Goal: Task Accomplishment & Management: Complete application form

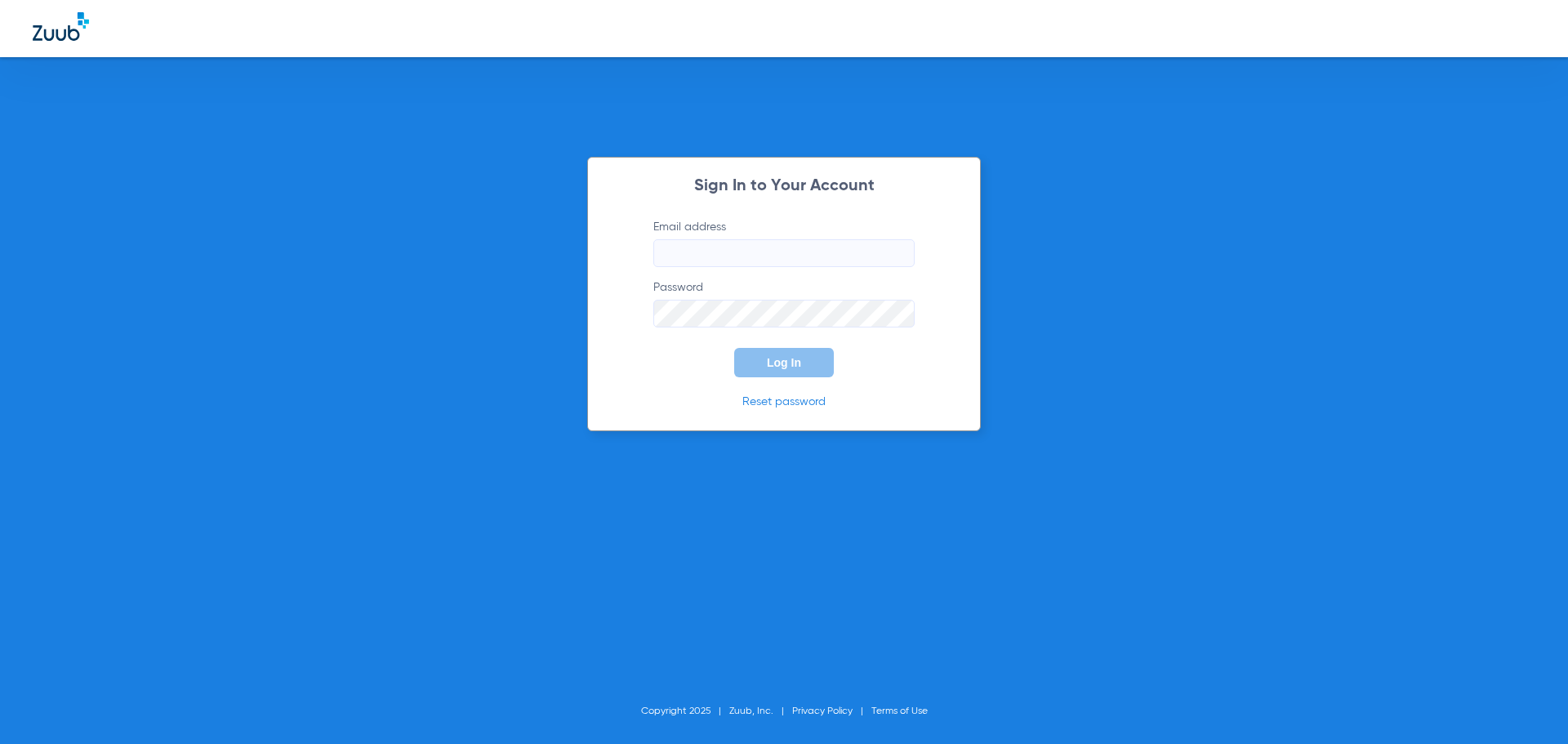
type input "[EMAIL_ADDRESS][DOMAIN_NAME]"
click at [811, 357] on button "Log In" at bounding box center [784, 362] width 99 height 30
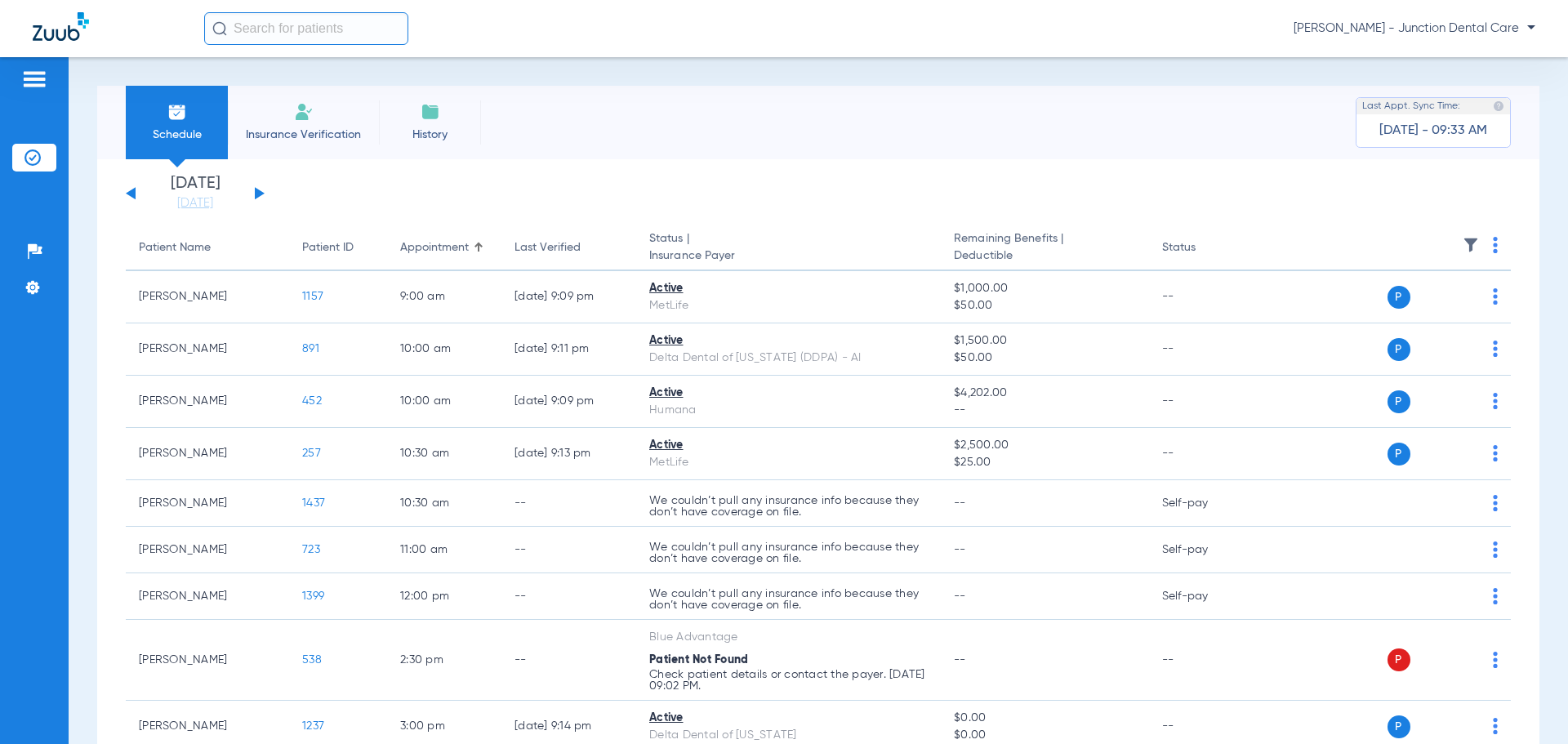
click at [303, 123] on li "Insurance Verification" at bounding box center [302, 122] width 151 height 73
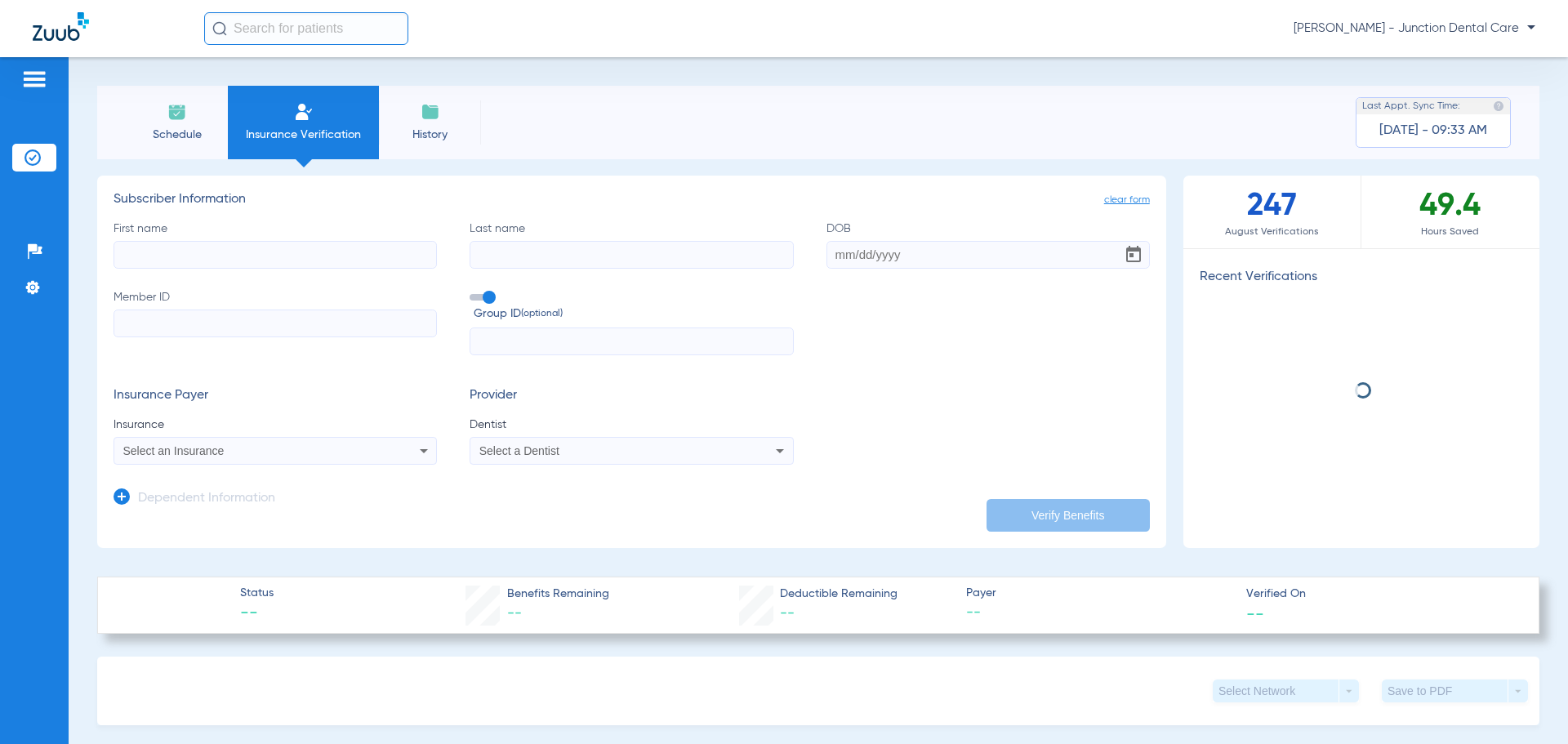
click at [183, 259] on input "First name" at bounding box center [275, 254] width 323 height 28
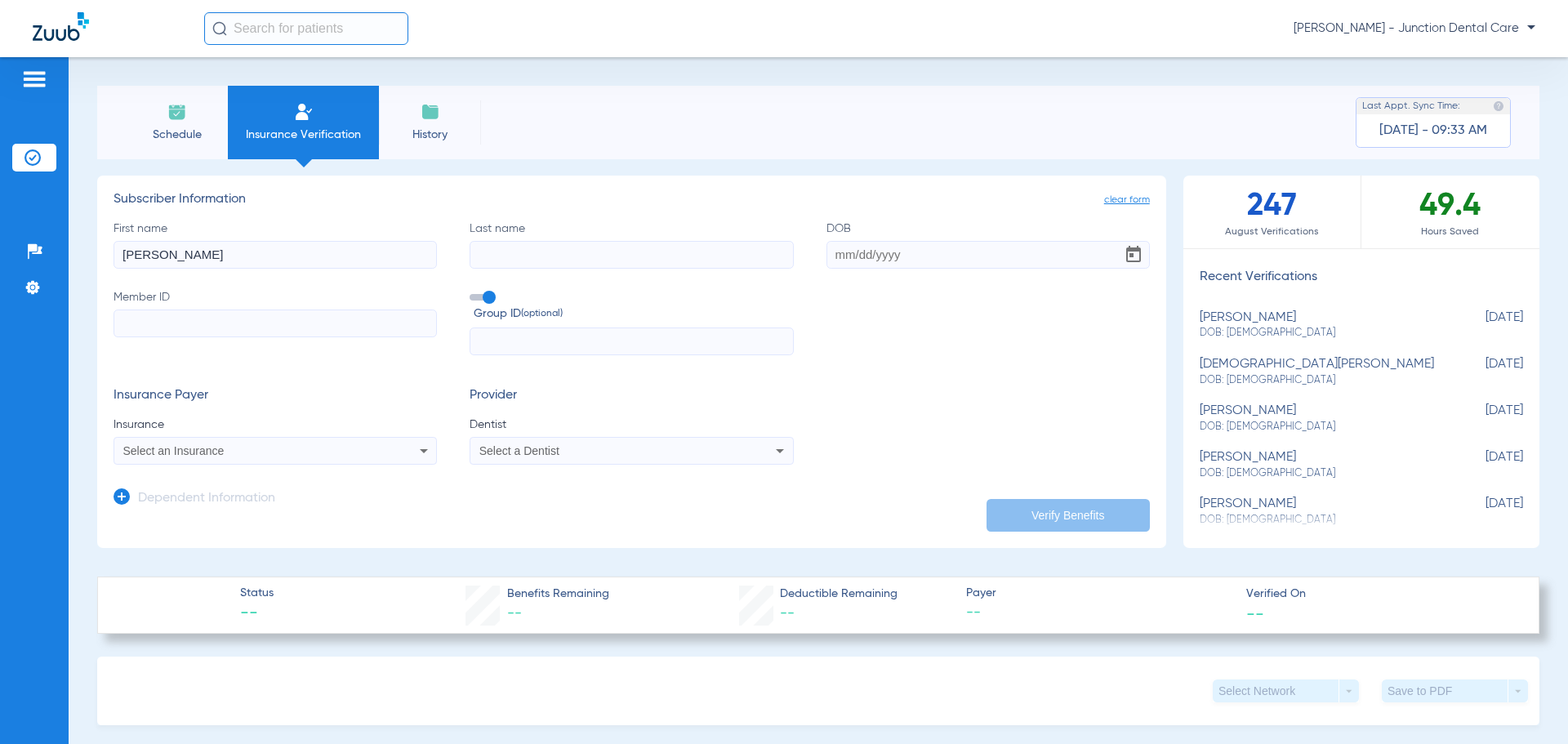
type input "[PERSON_NAME]"
type input "[DATE]"
click at [199, 315] on input "Member ID" at bounding box center [275, 323] width 323 height 28
type input "122182449301"
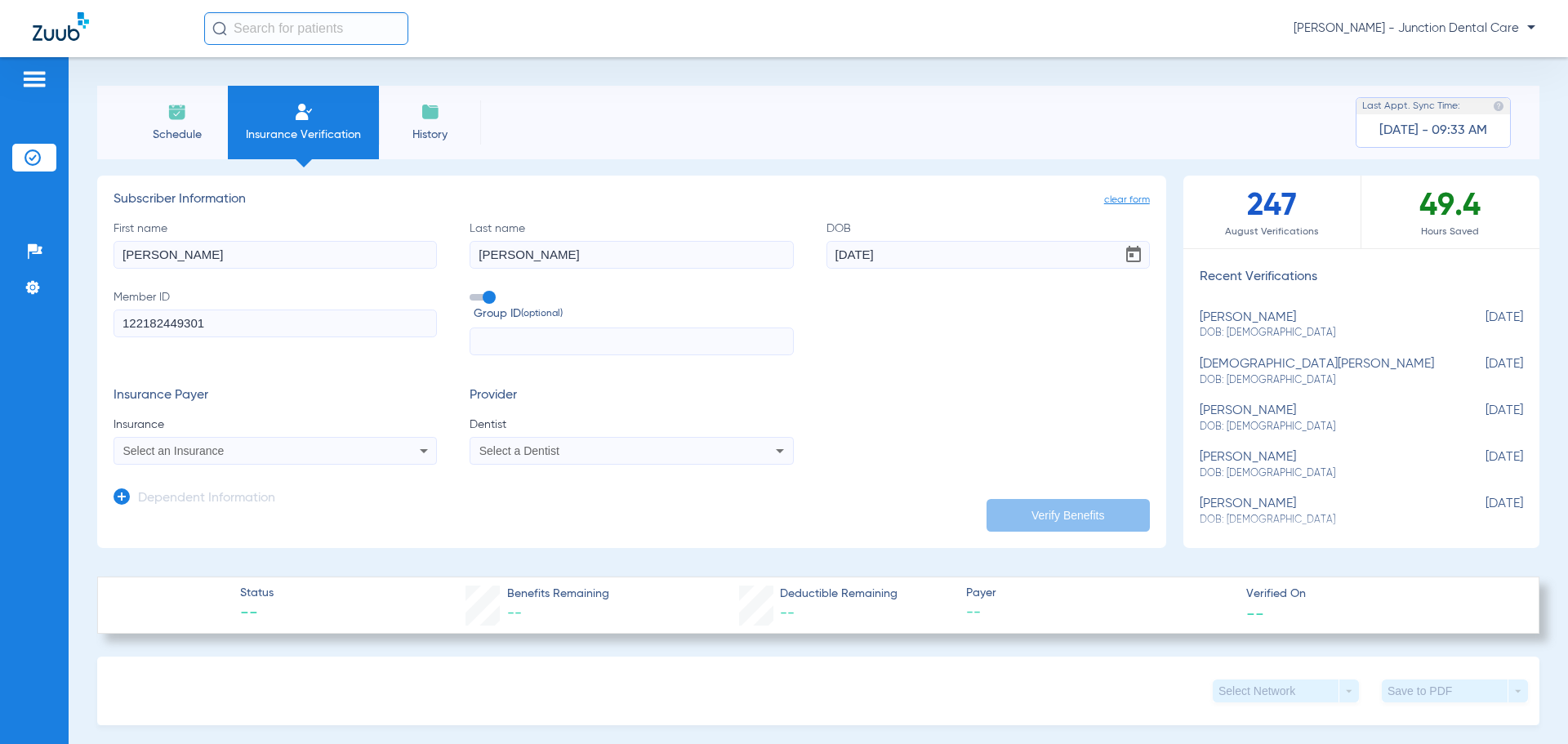
click at [337, 450] on div "Select an Insurance" at bounding box center [246, 450] width 244 height 11
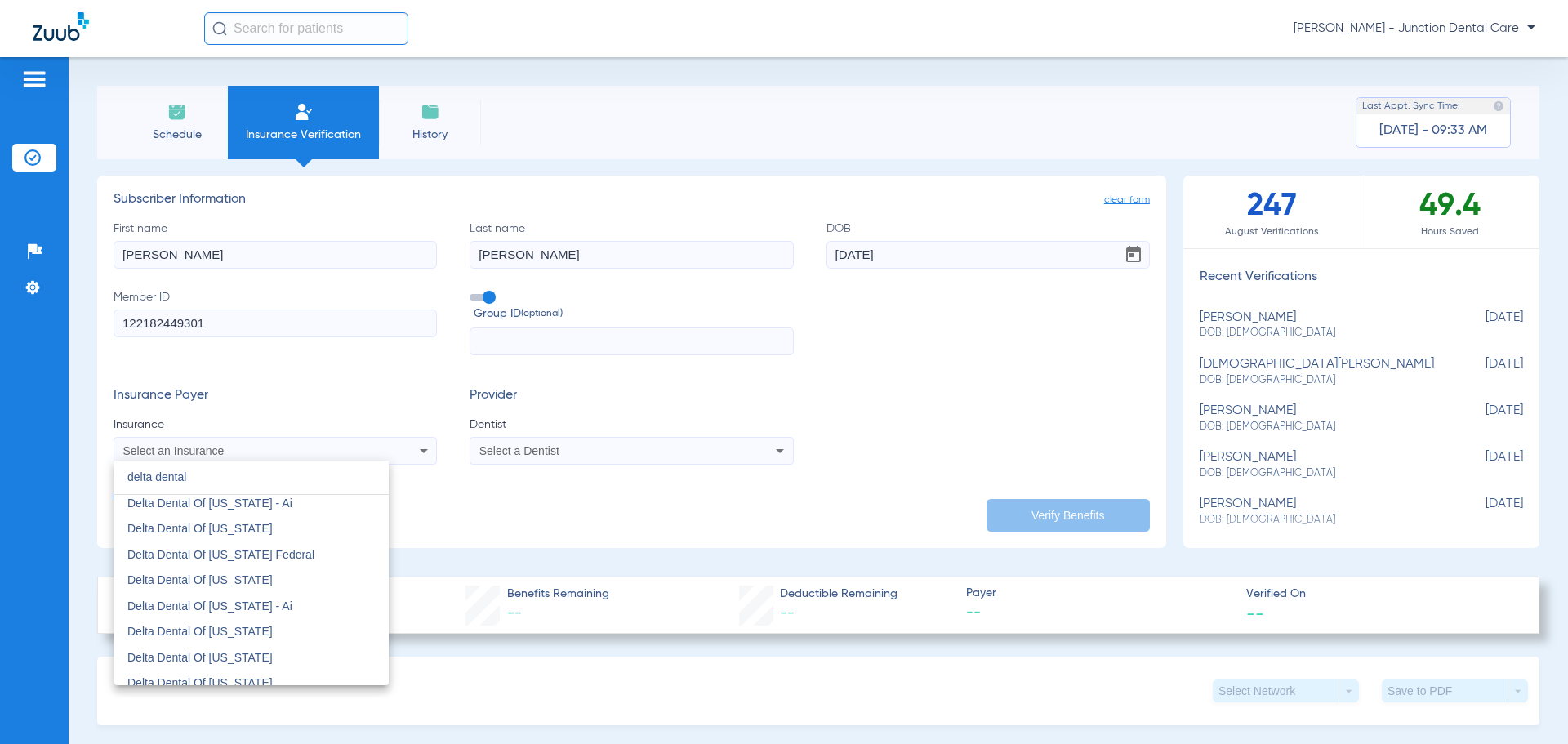
scroll to position [490, 0]
type input "delta dental"
click at [303, 537] on mat-option "Delta Dental Of [US_STATE]" at bounding box center [251, 532] width 275 height 26
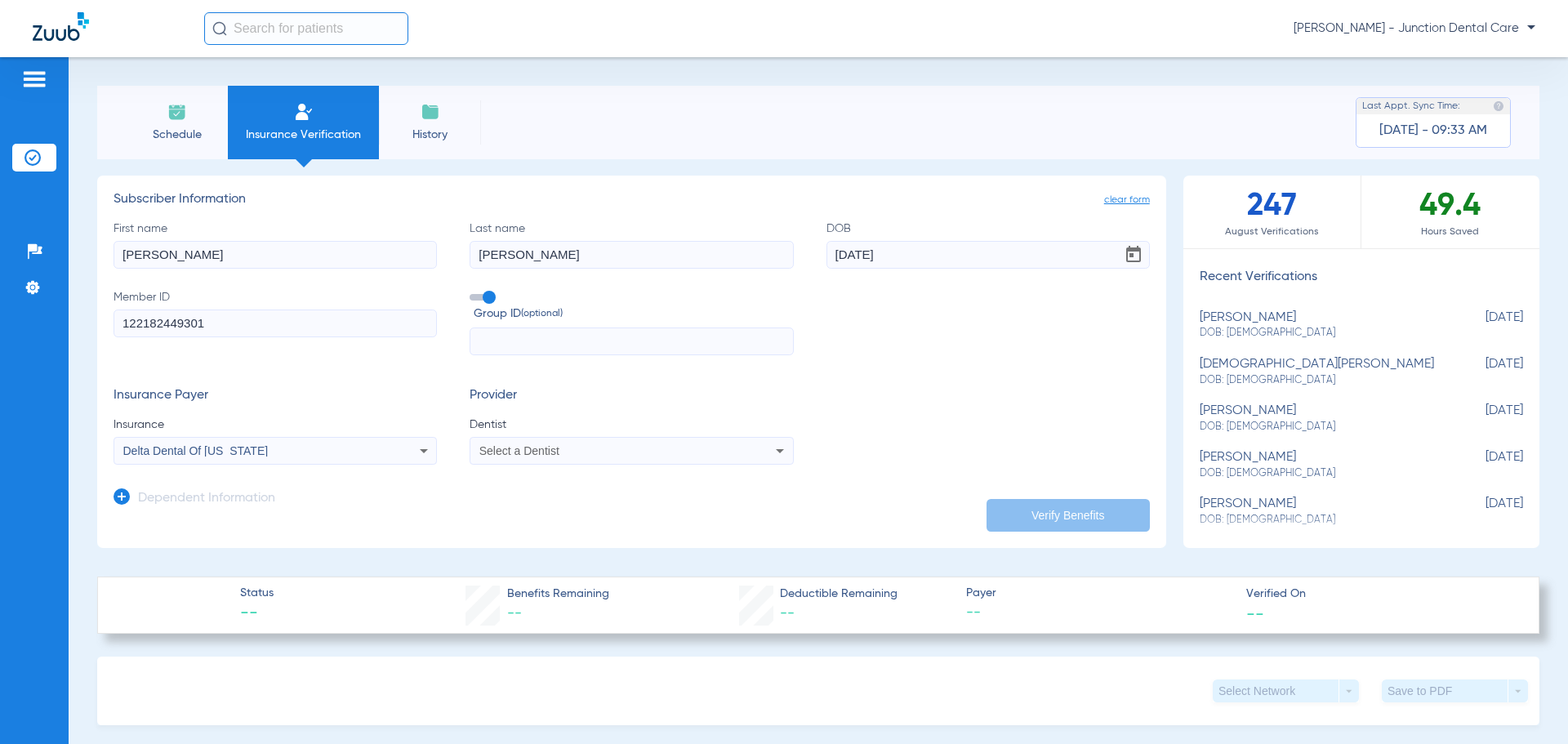
click at [578, 449] on div "Select a Dentist" at bounding box center [601, 450] width 244 height 11
type input "amda"
click at [606, 513] on span "[PERSON_NAME] 1932809191" at bounding box center [560, 507] width 160 height 11
click at [1049, 510] on button "Verify Benefits" at bounding box center [1068, 515] width 163 height 32
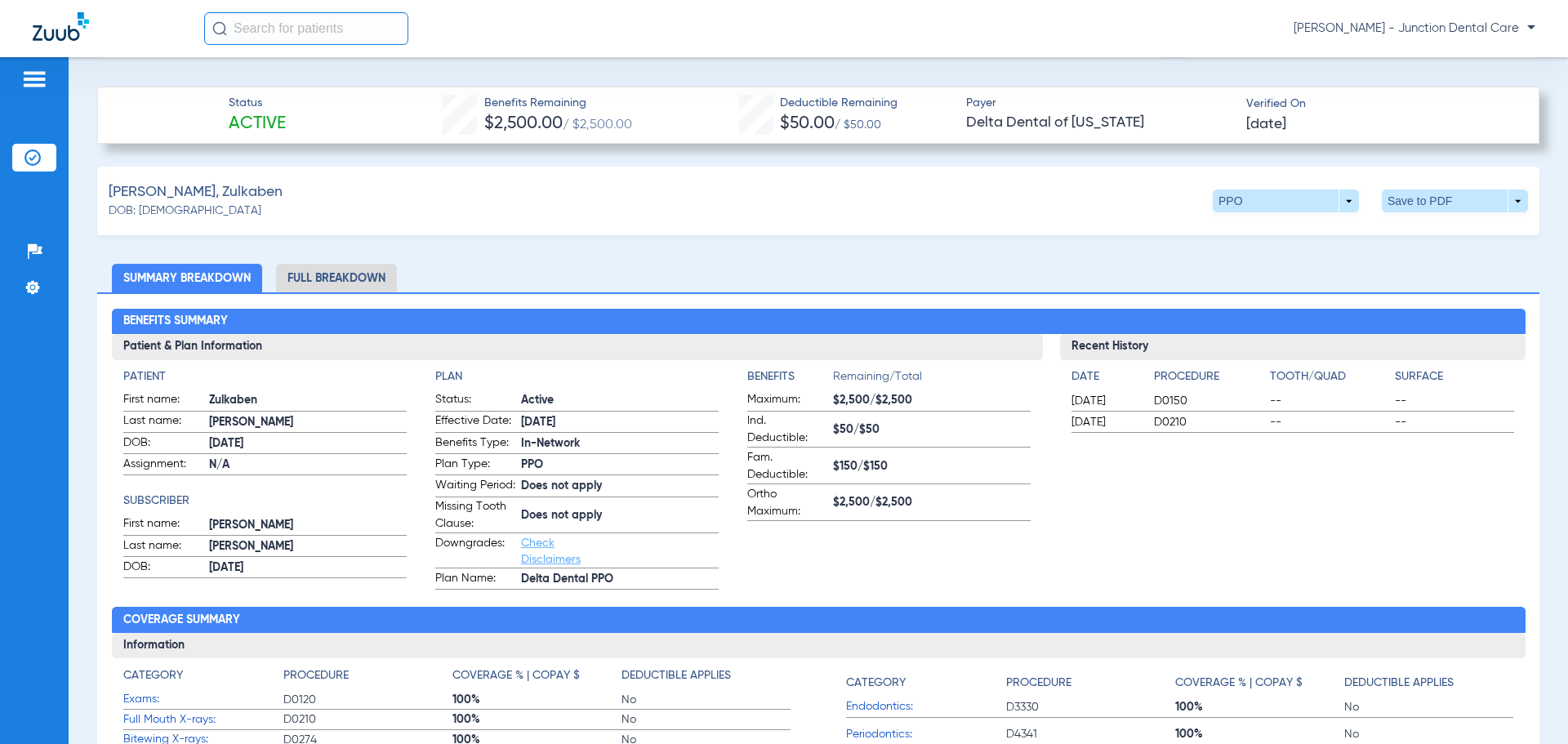
click at [361, 270] on li "Full Breakdown" at bounding box center [336, 278] width 121 height 29
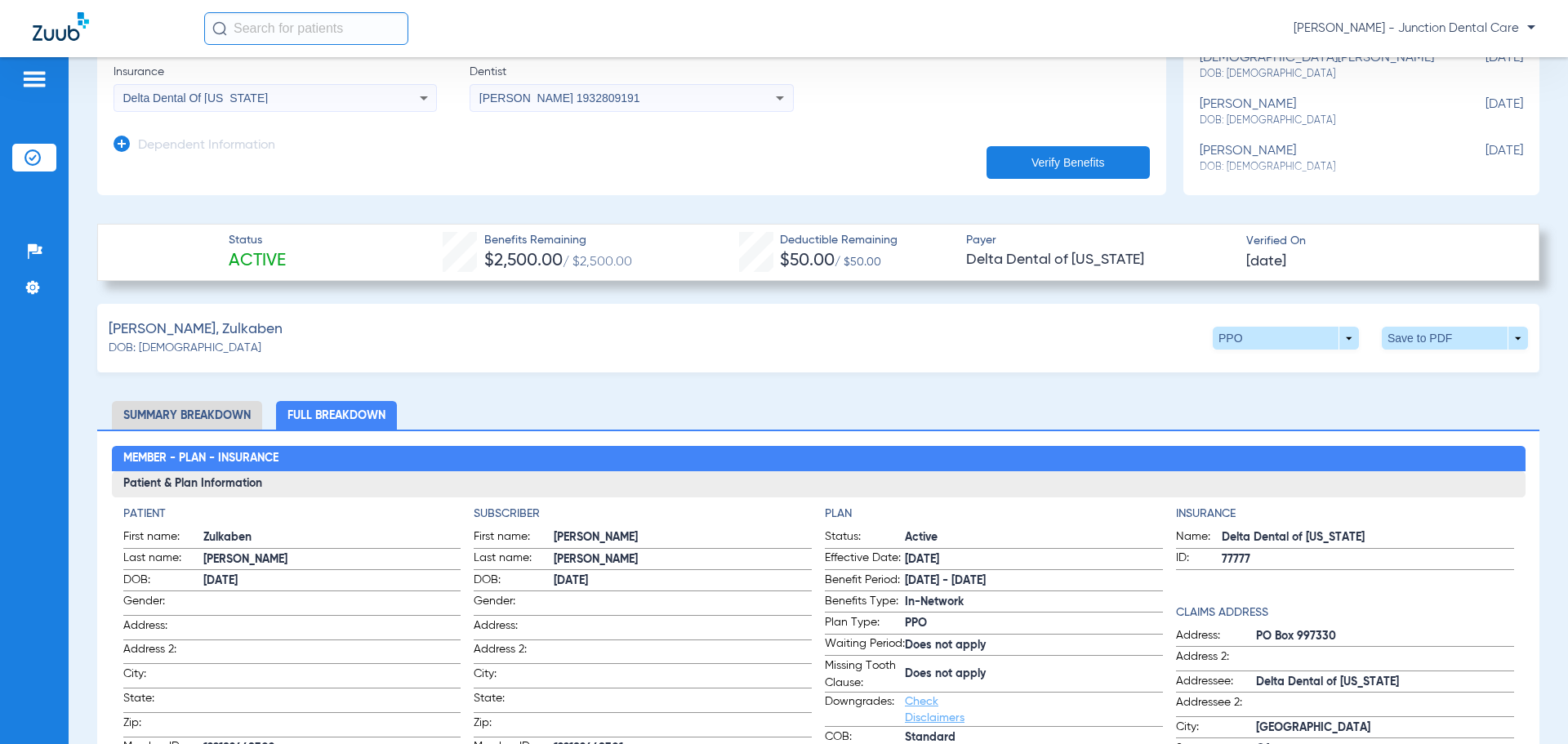
scroll to position [327, 0]
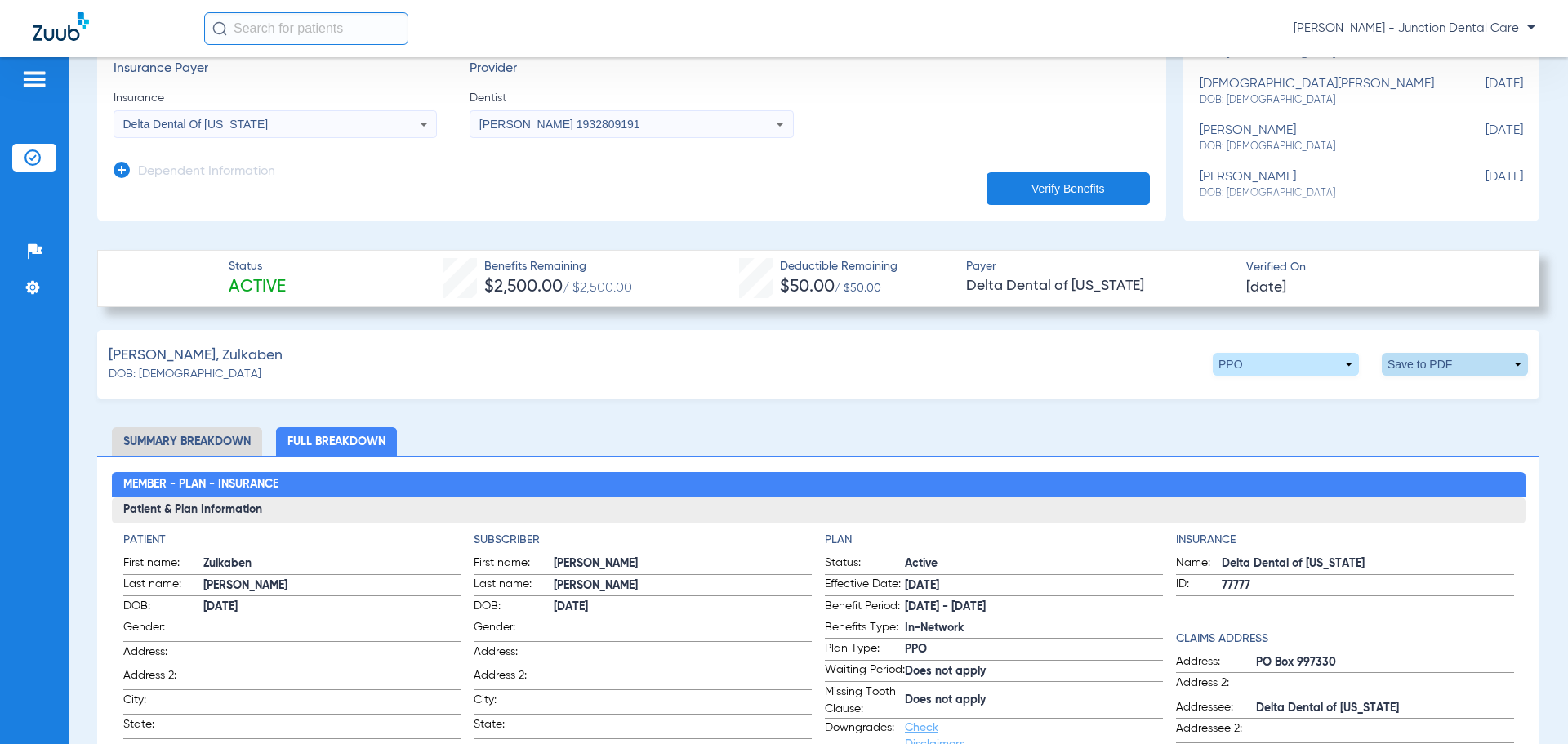
click at [1417, 362] on span at bounding box center [1456, 364] width 146 height 23
click at [1307, 396] on span "Save to PDF" at bounding box center [1320, 395] width 64 height 11
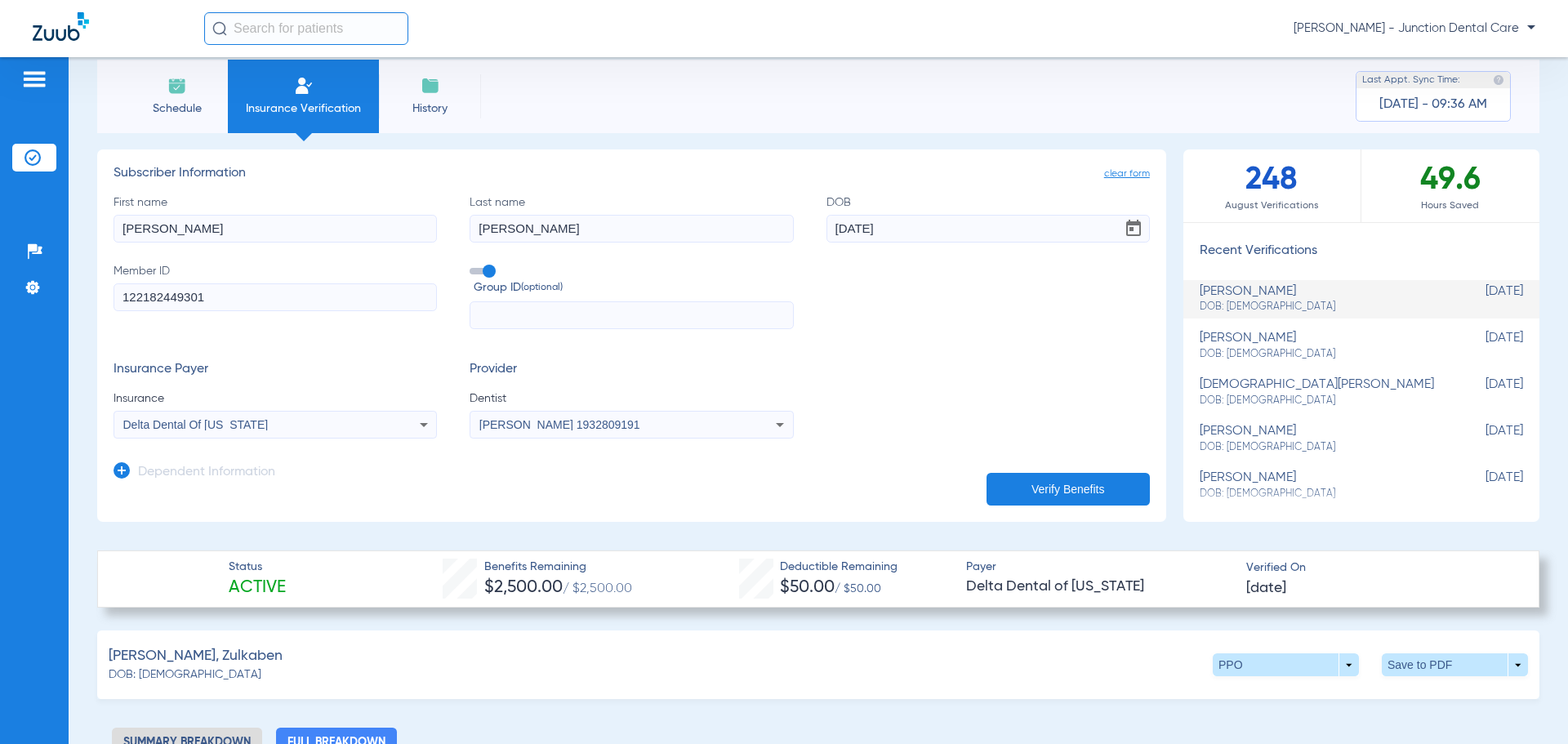
scroll to position [0, 0]
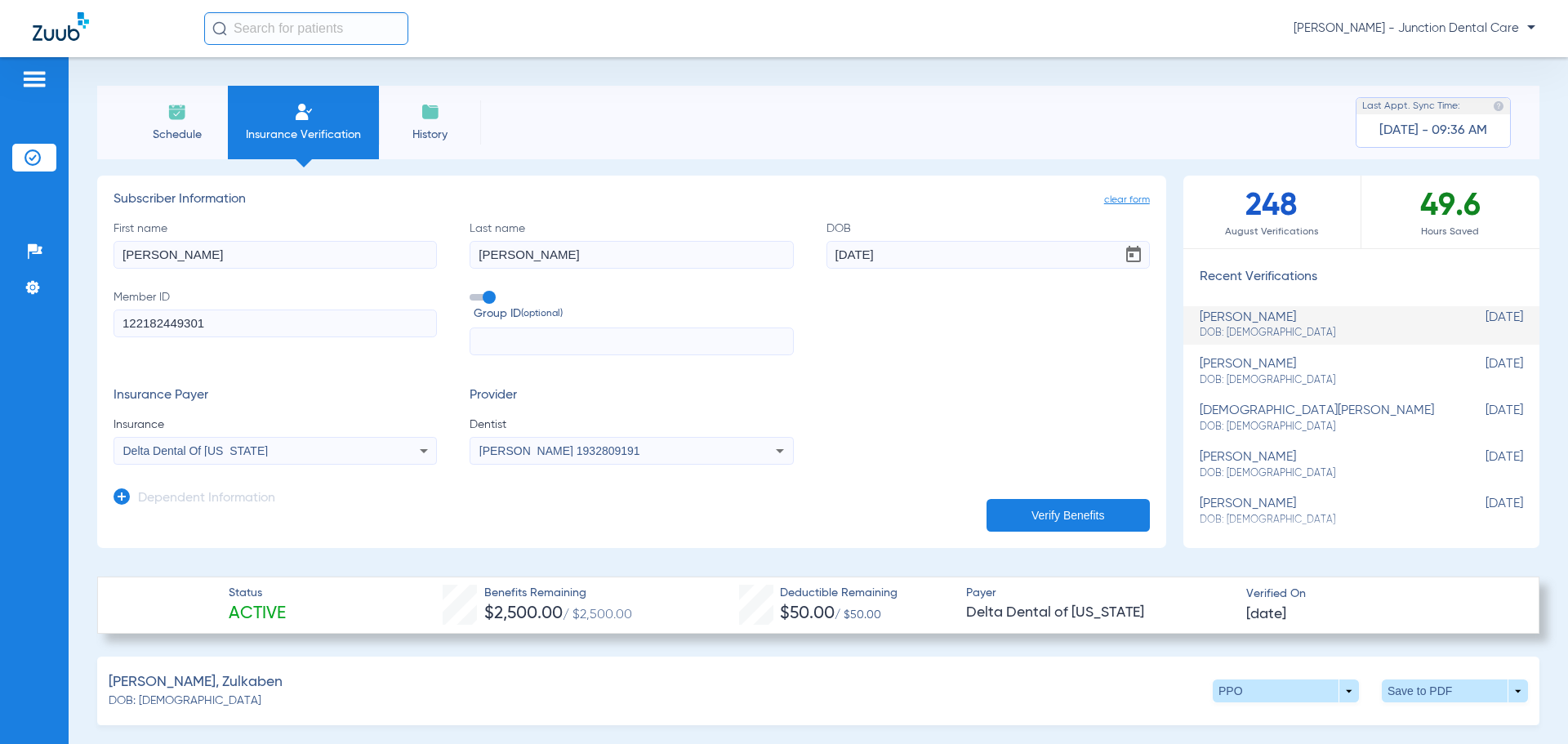
click at [182, 116] on img at bounding box center [177, 112] width 19 height 19
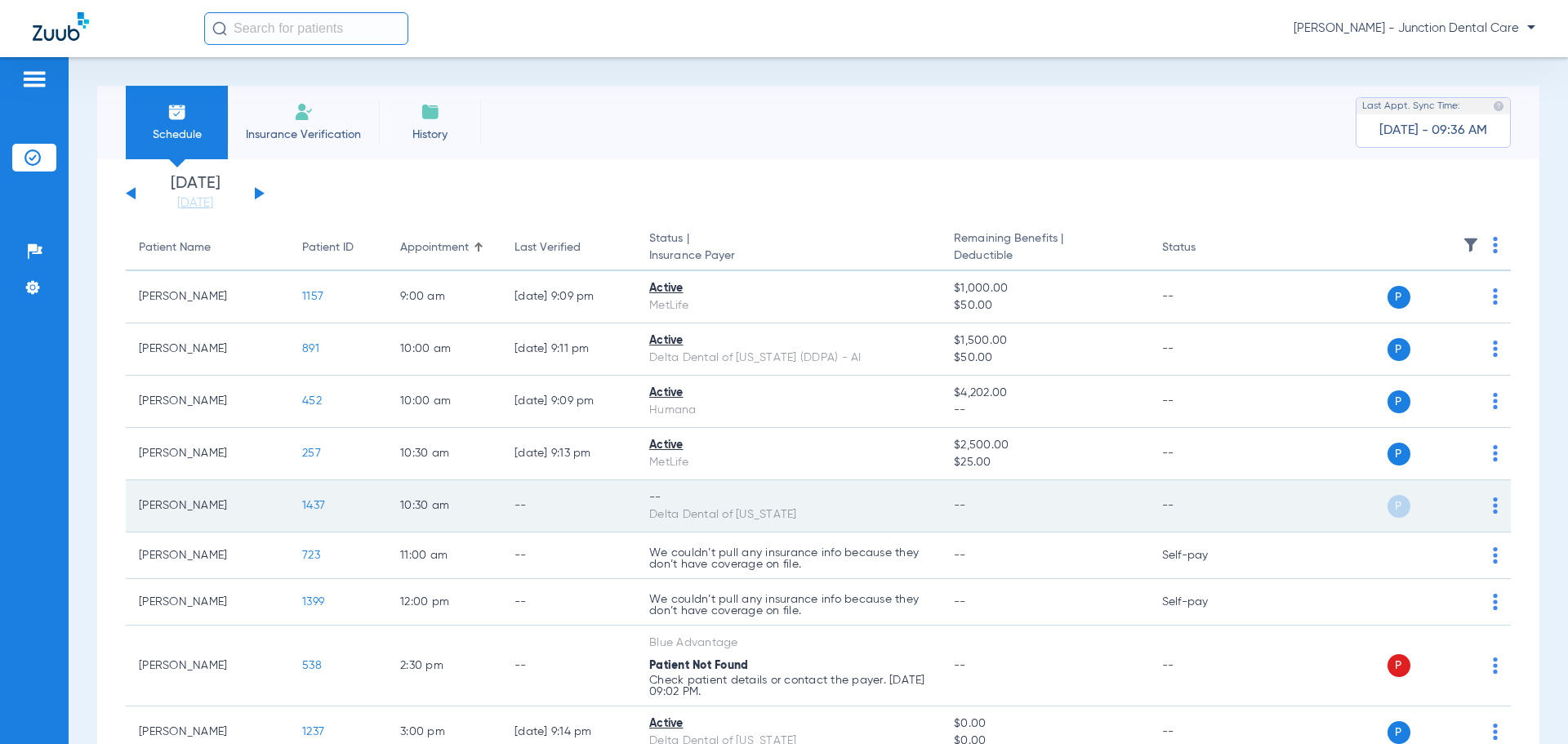
click at [1493, 513] on span at bounding box center [1496, 510] width 5 height 11
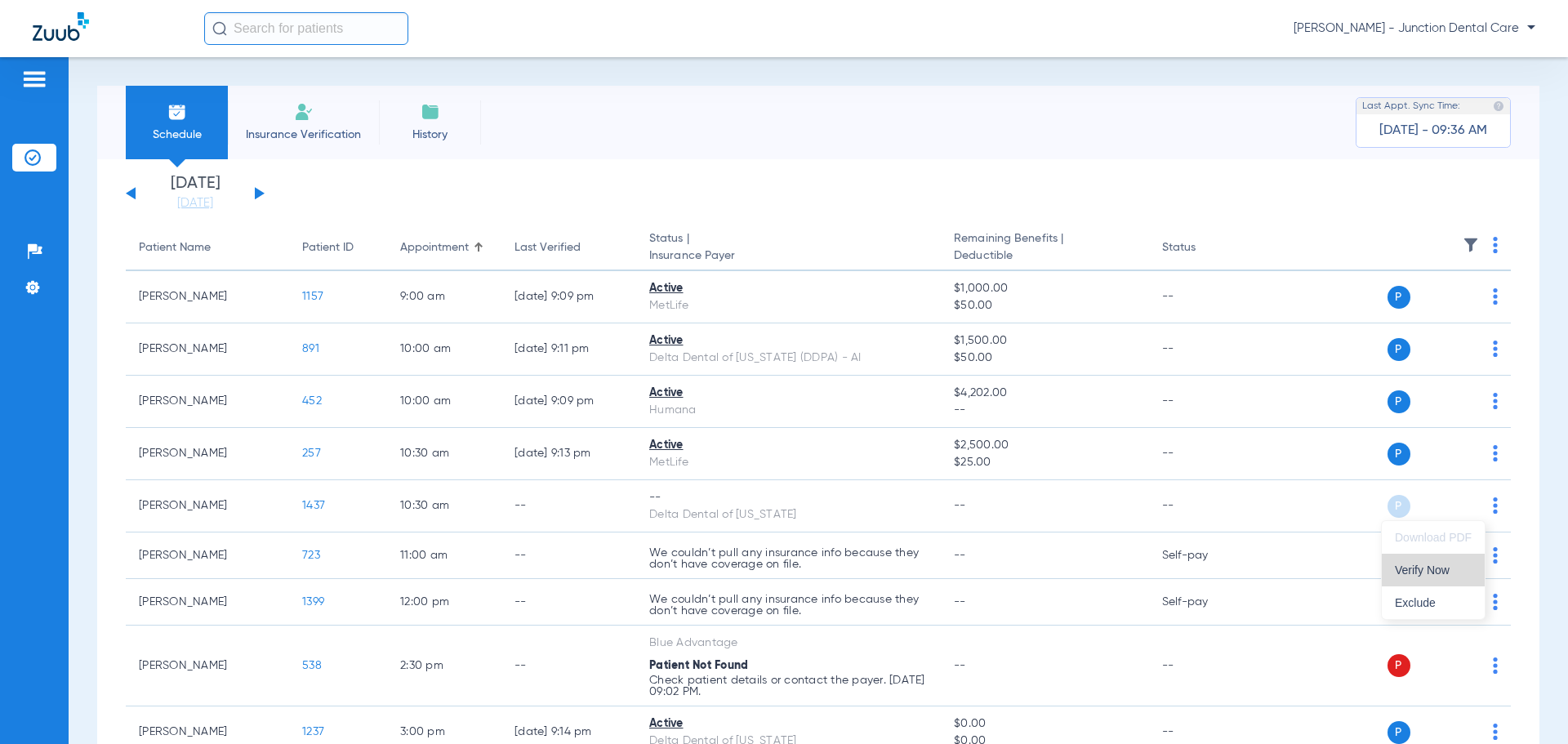
click at [1430, 572] on span "Verify Now" at bounding box center [1434, 570] width 77 height 11
click at [343, 118] on li "Insurance Verification" at bounding box center [302, 122] width 151 height 73
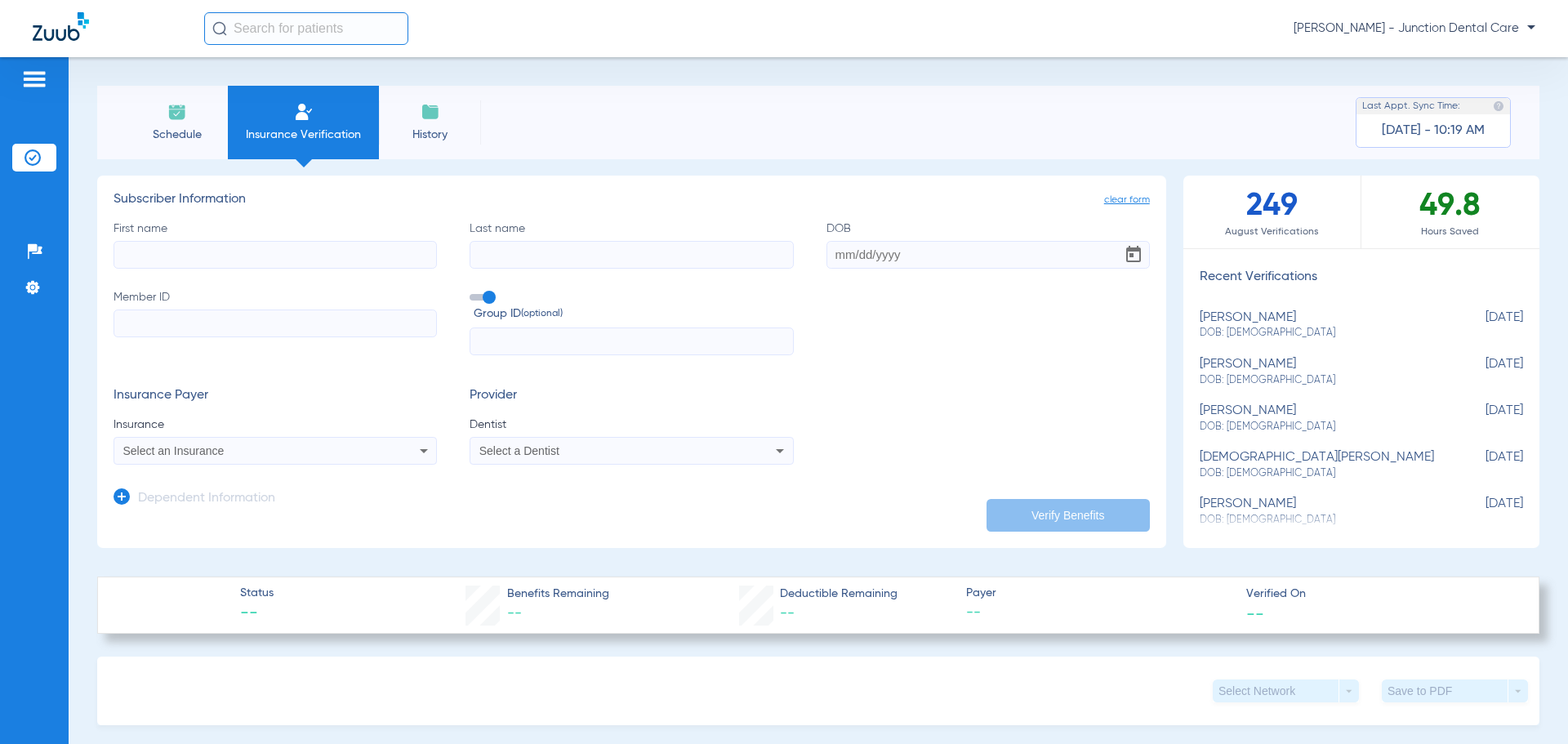
click at [136, 262] on input "First name" at bounding box center [275, 254] width 323 height 28
type input "[PERSON_NAME]"
click at [834, 256] on input "DOB Required" at bounding box center [988, 254] width 323 height 28
type input "[DATE]"
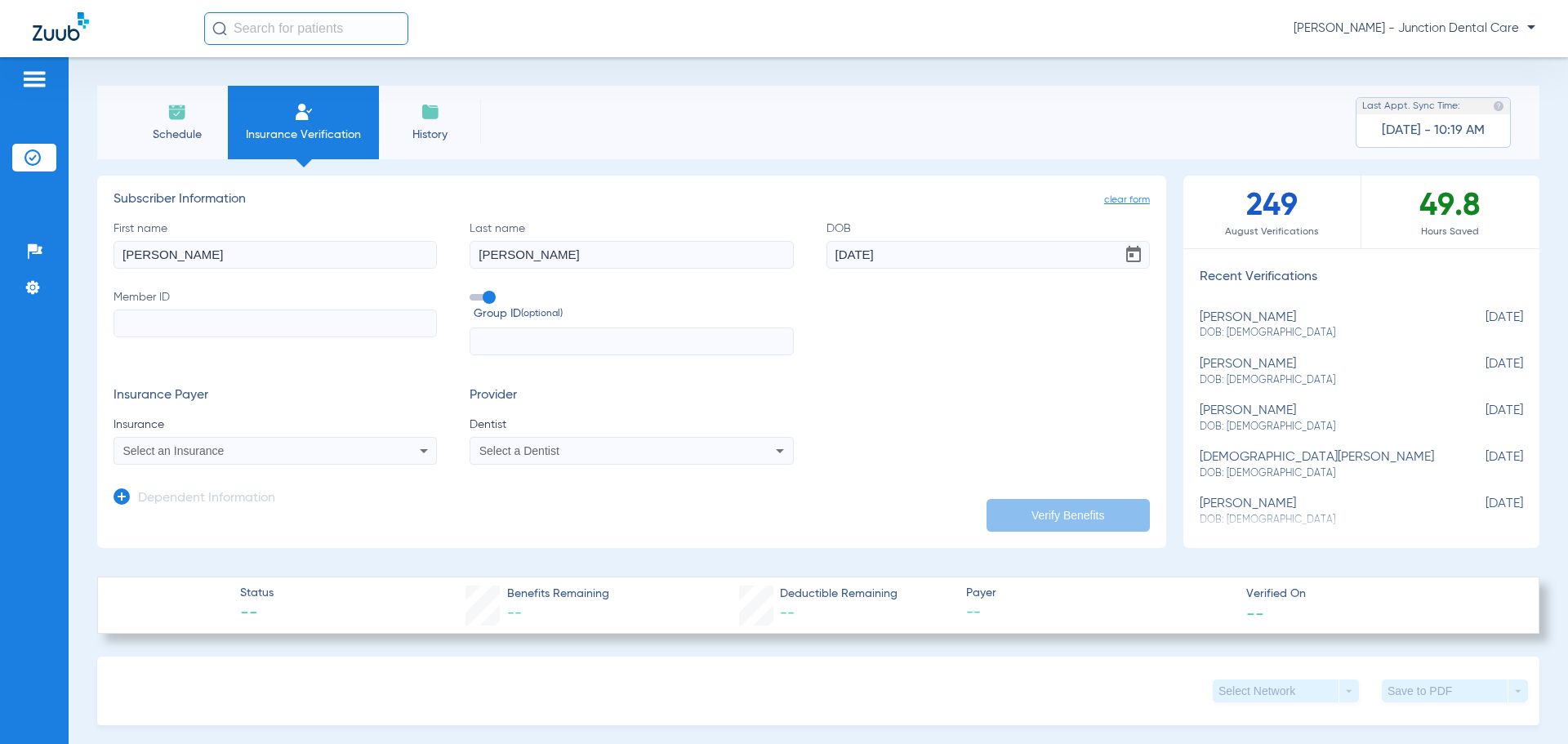
click at [211, 372] on form "First name [PERSON_NAME] Last name [PERSON_NAME] DOB [DEMOGRAPHIC_DATA] Member …" at bounding box center [631, 342] width 1036 height 245
paste input "804297347"
type input "804297347"
click at [238, 454] on div "Select an Insurance" at bounding box center [246, 450] width 244 height 11
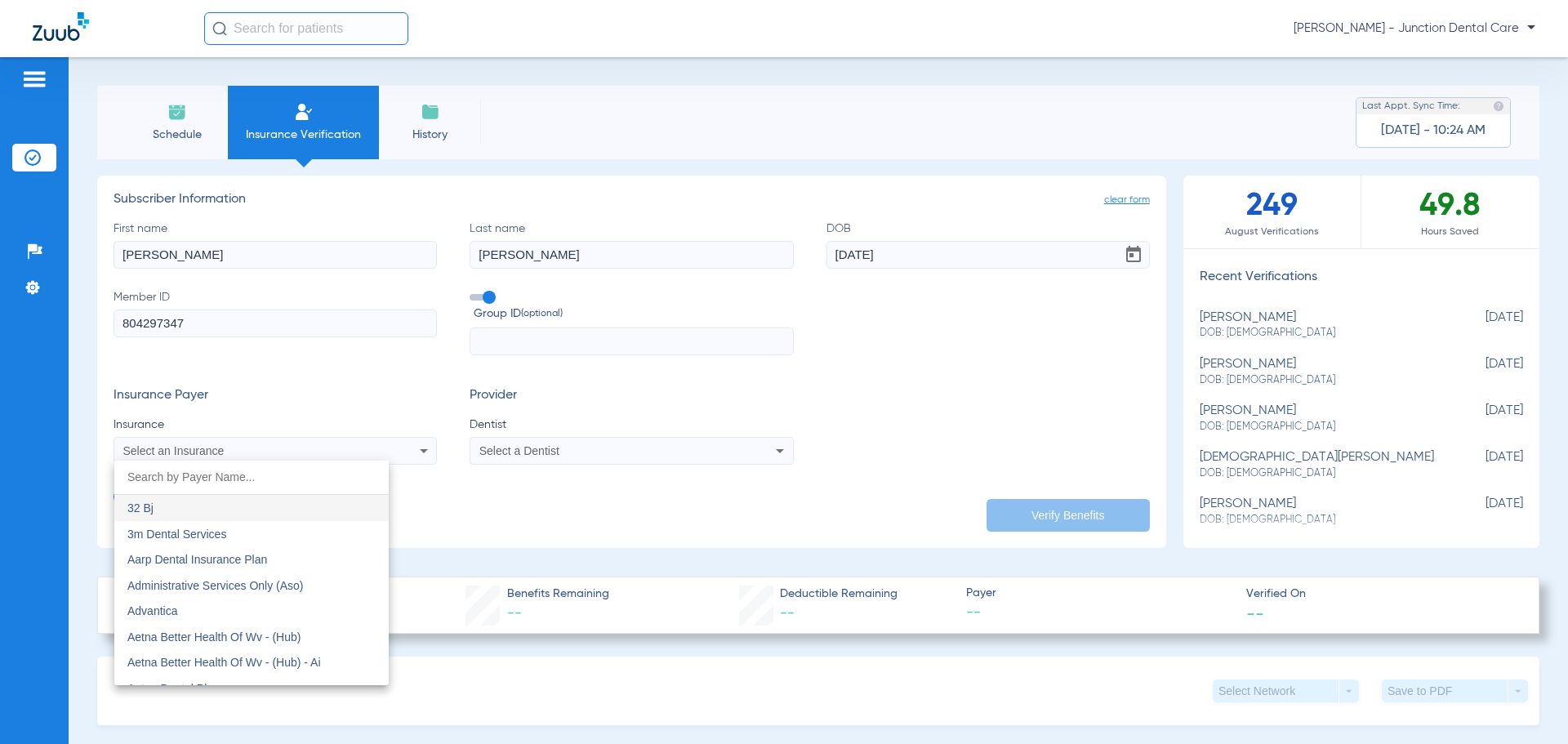
click at [118, 175] on div at bounding box center [784, 372] width 1568 height 744
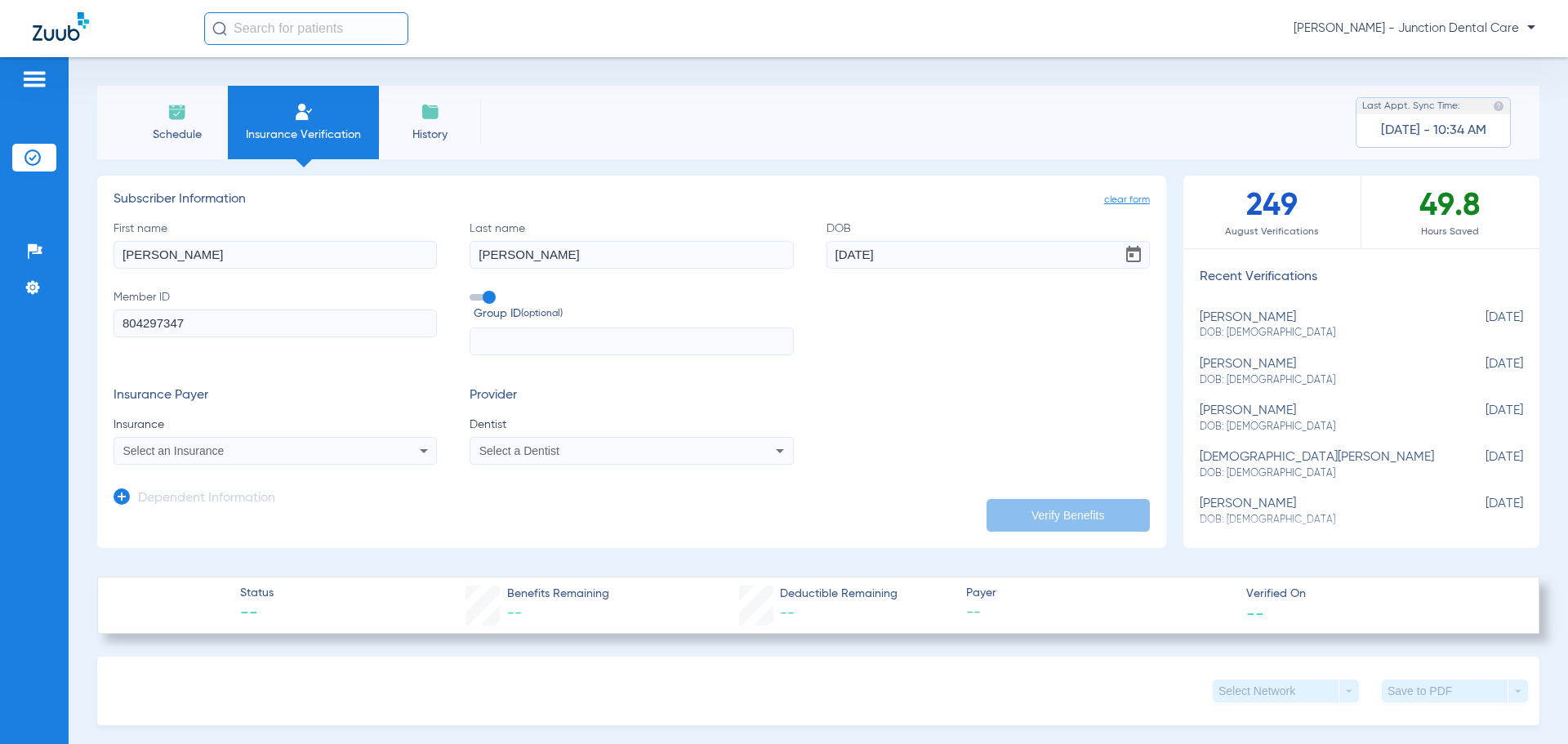
click at [248, 452] on div "Select an Insurance" at bounding box center [246, 450] width 244 height 11
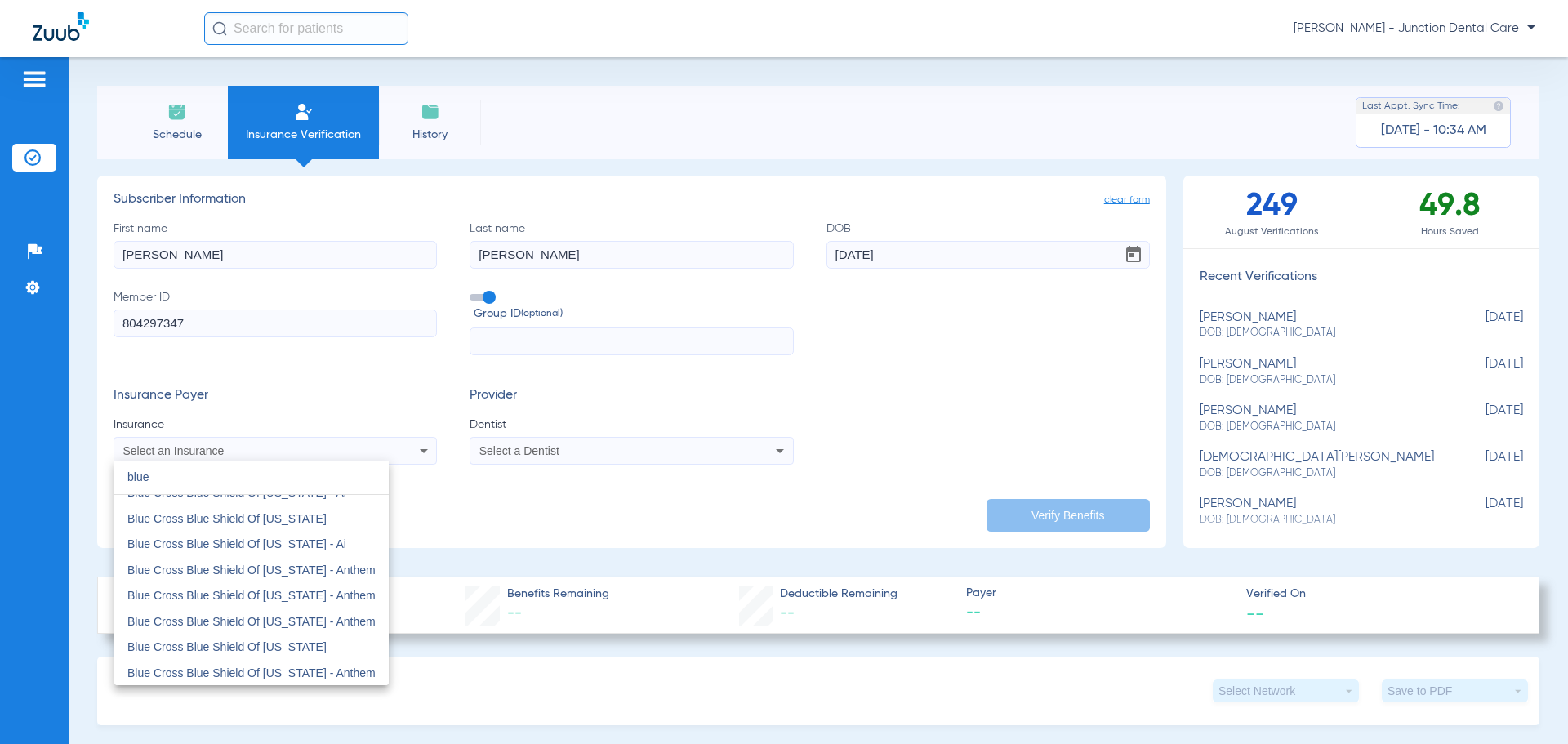
scroll to position [245, 0]
type input "blue"
click at [273, 617] on span "Blue Cross Blue Shield Of [US_STATE]" at bounding box center [227, 623] width 200 height 13
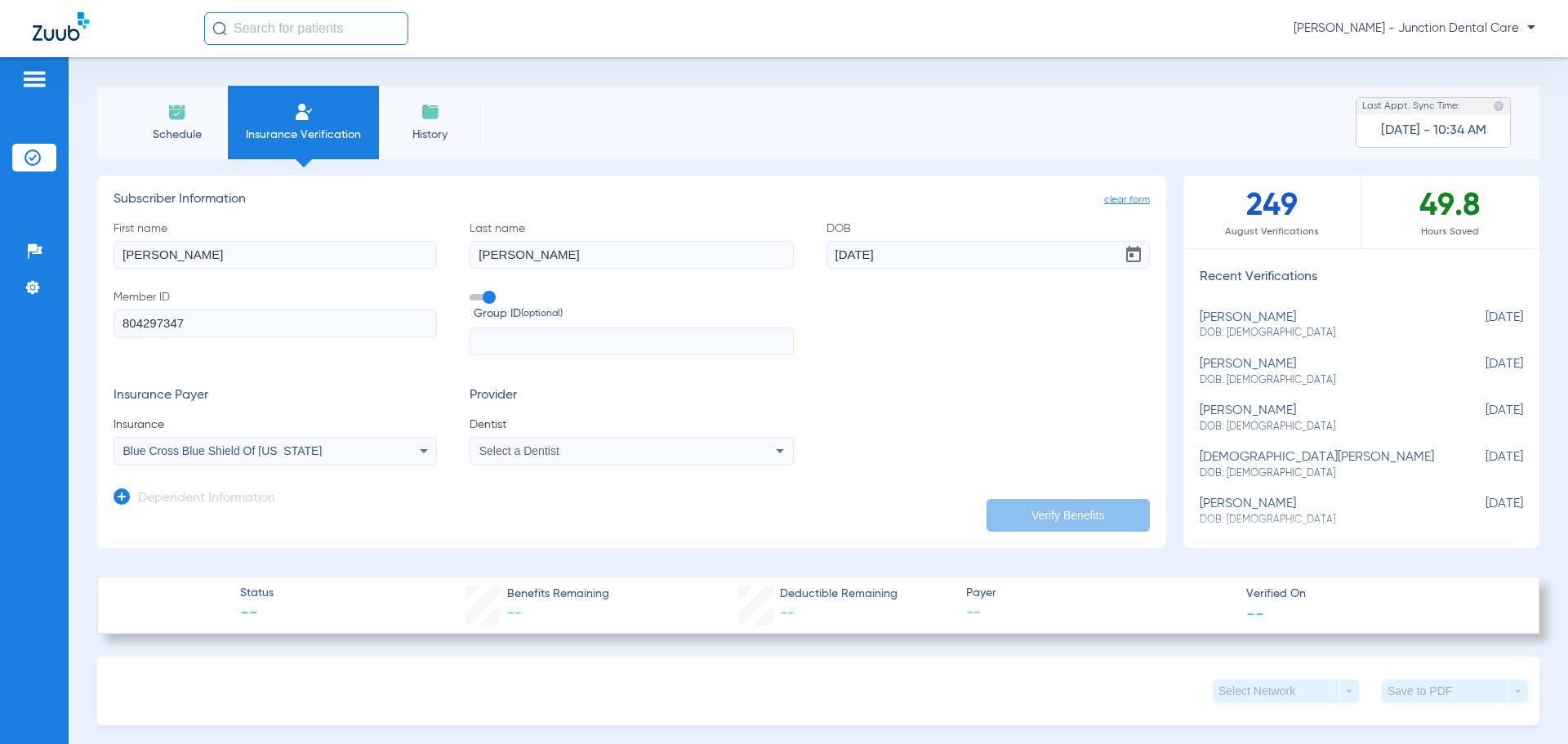
click at [531, 451] on span "Select a Dentist" at bounding box center [519, 450] width 80 height 13
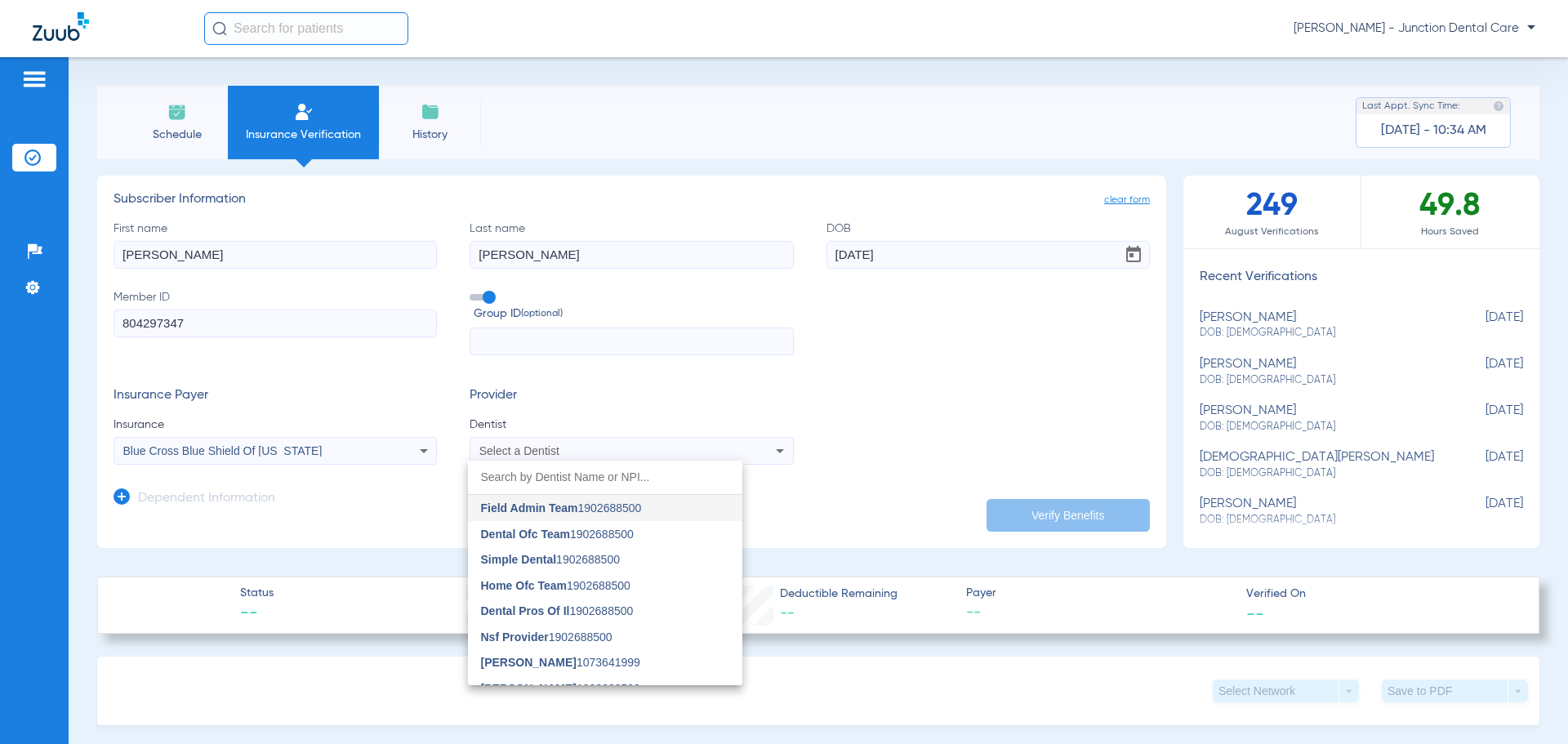
drag, startPoint x: 659, startPoint y: 477, endPoint x: 657, endPoint y: 461, distance: 16.1
click at [657, 474] on input "dropdown search" at bounding box center [605, 477] width 275 height 33
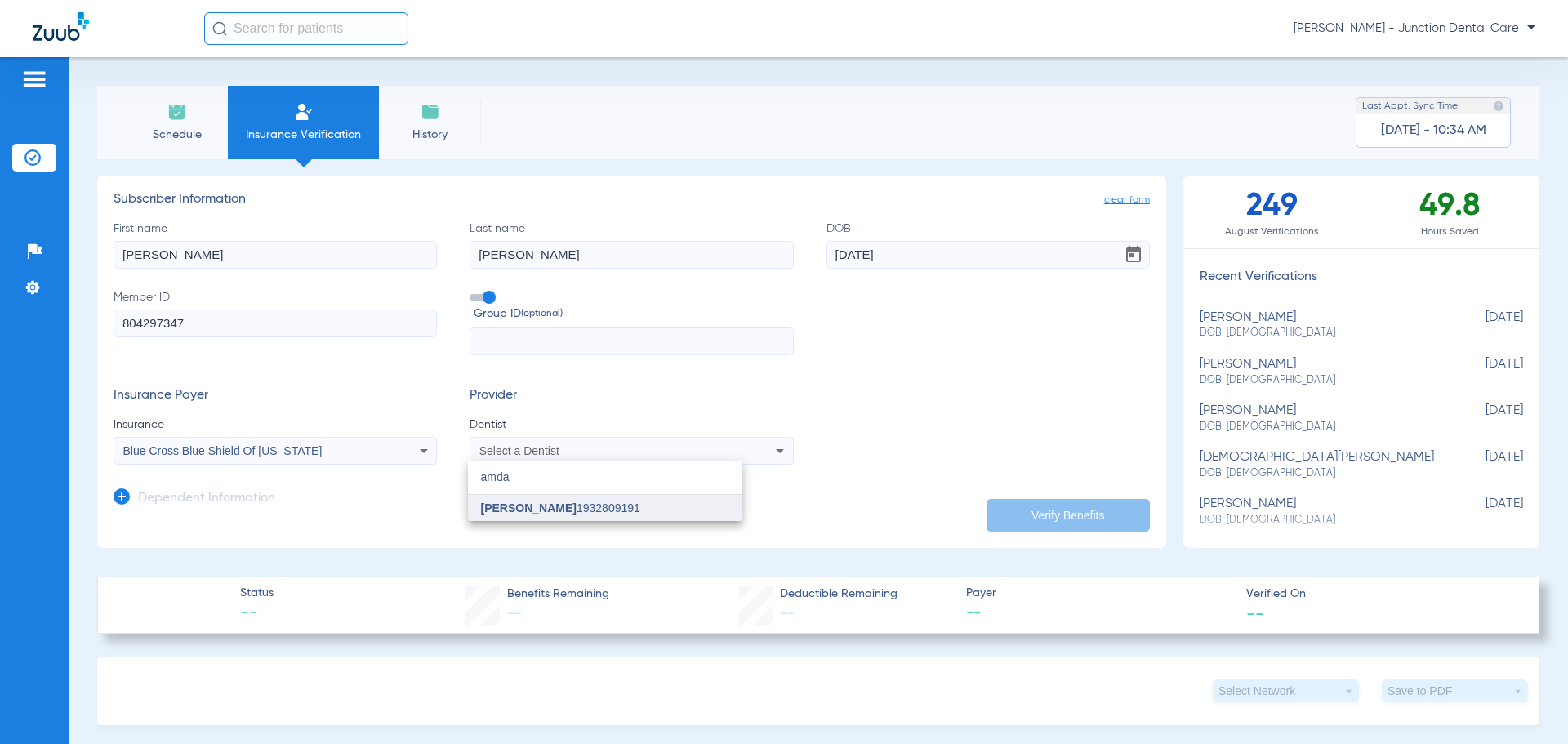
type input "amda"
drag, startPoint x: 675, startPoint y: 513, endPoint x: 1037, endPoint y: 517, distance: 362.0
click at [696, 502] on mat-option "[PERSON_NAME] 1932809191" at bounding box center [605, 508] width 275 height 26
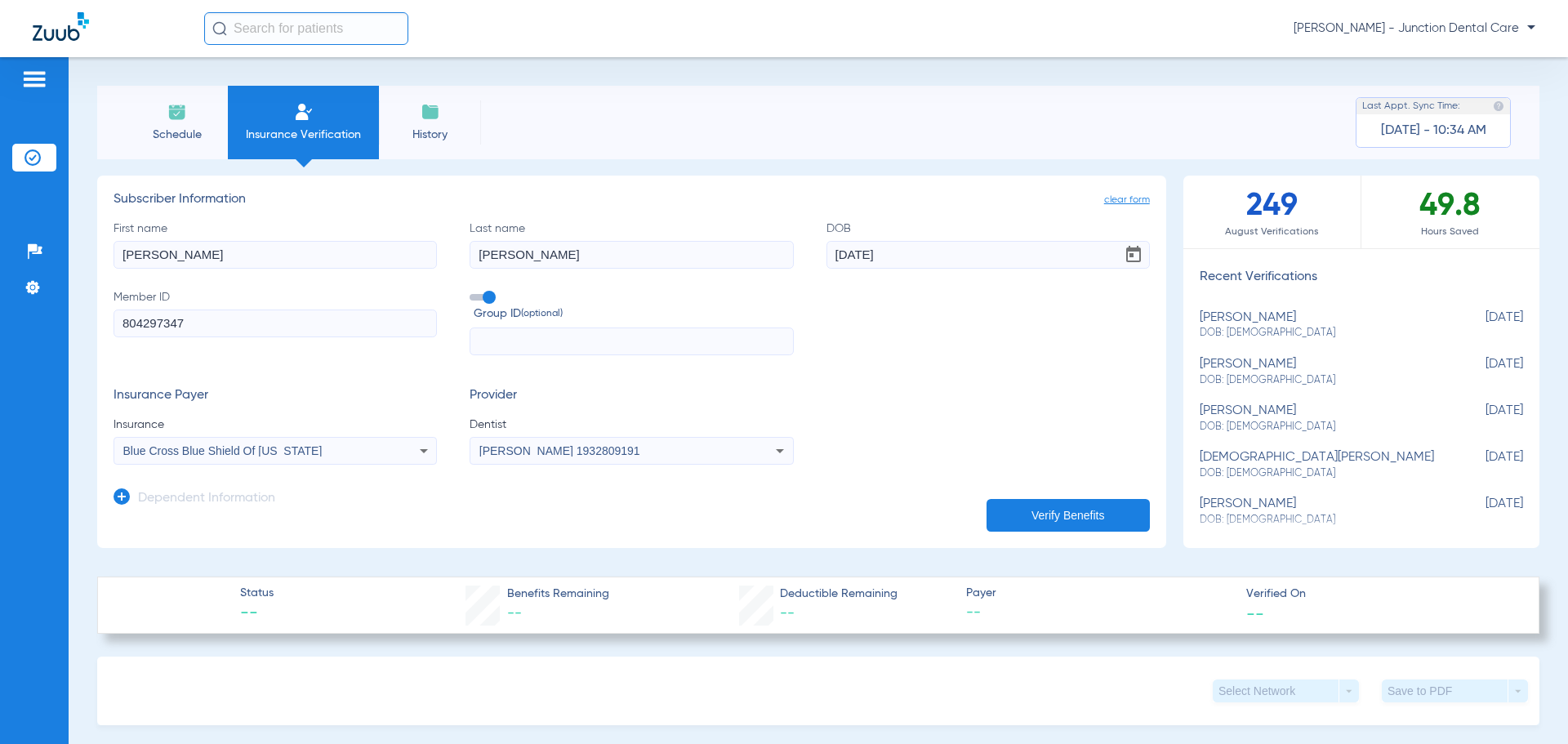
click at [1081, 514] on button "Verify Benefits" at bounding box center [1068, 515] width 163 height 32
